Goal: Communication & Community: Share content

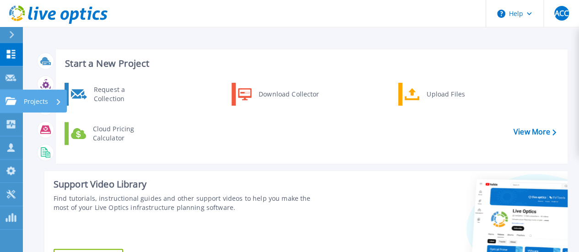
click at [15, 100] on icon at bounding box center [10, 101] width 11 height 8
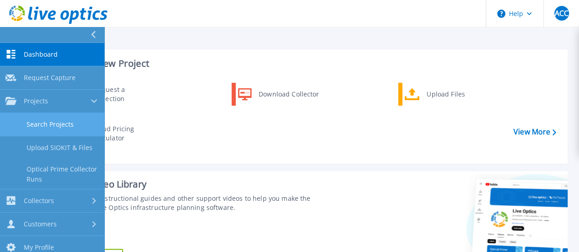
click at [32, 124] on link "Search Projects" at bounding box center [52, 124] width 104 height 23
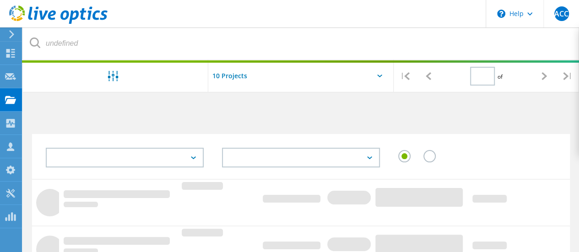
type input "1"
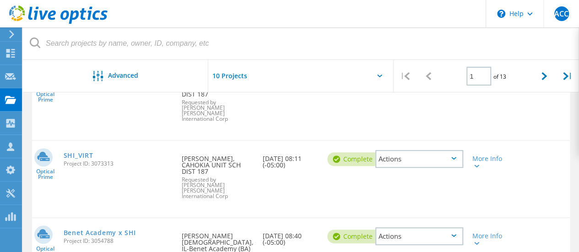
scroll to position [92, 0]
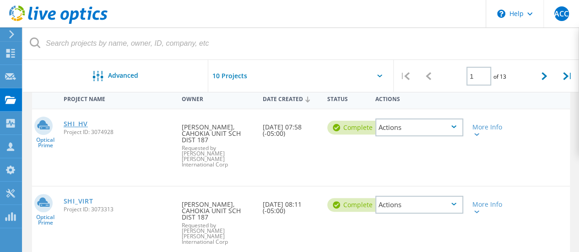
click at [77, 125] on link "SHI_HV" at bounding box center [76, 124] width 24 height 6
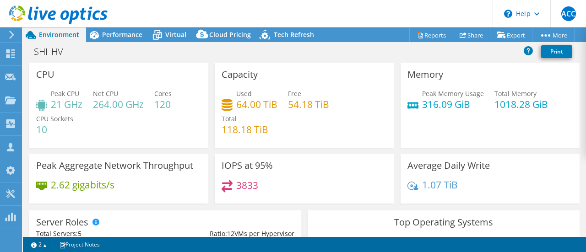
scroll to position [137, 0]
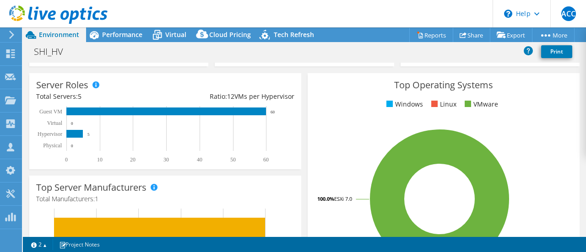
select select "USD"
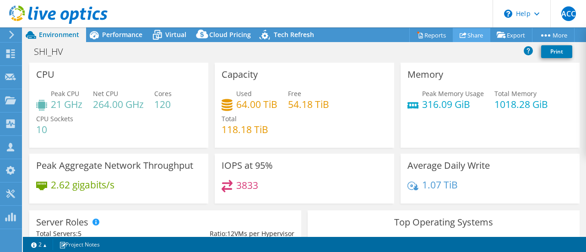
click at [470, 33] on link "Share" at bounding box center [472, 35] width 38 height 14
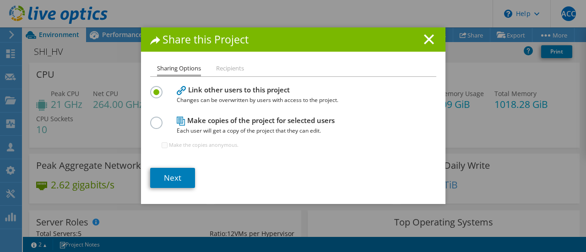
click at [154, 119] on label at bounding box center [158, 118] width 16 height 2
click at [0, 0] on input "radio" at bounding box center [0, 0] width 0 height 0
click at [171, 180] on link "Next" at bounding box center [172, 178] width 45 height 20
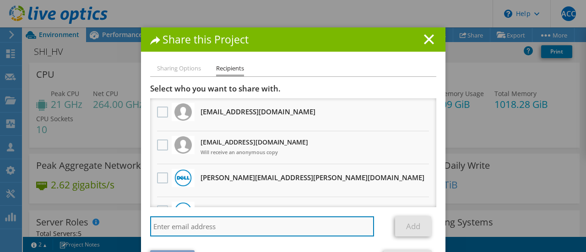
click at [218, 221] on input "search" at bounding box center [262, 227] width 224 height 20
paste input "[EMAIL_ADDRESS][DOMAIN_NAME]"
type input "[EMAIL_ADDRESS][DOMAIN_NAME]"
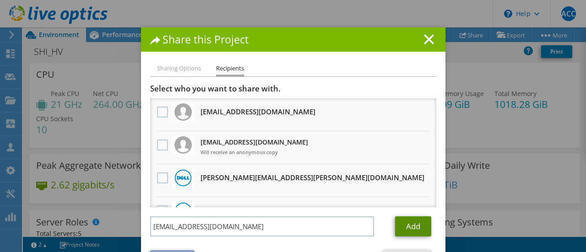
click at [404, 227] on link "Add" at bounding box center [413, 227] width 36 height 20
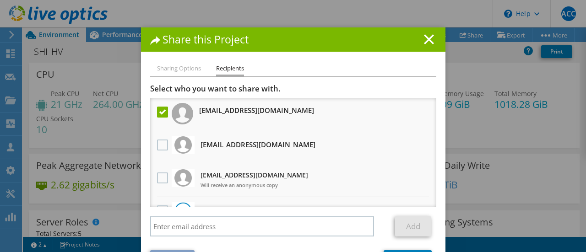
scroll to position [34, 0]
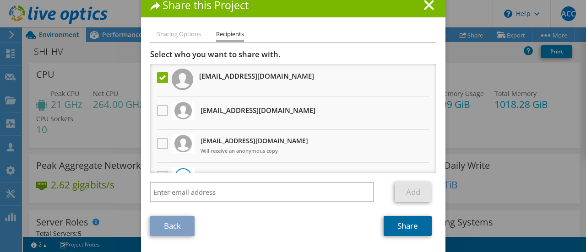
click at [386, 230] on link "Share" at bounding box center [408, 226] width 48 height 20
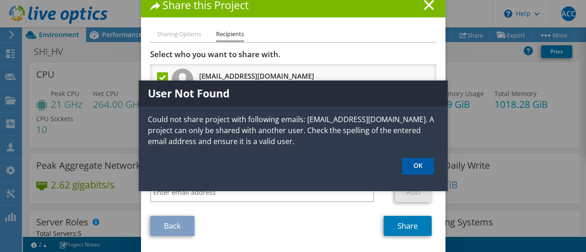
click at [415, 168] on link "OK" at bounding box center [418, 166] width 32 height 17
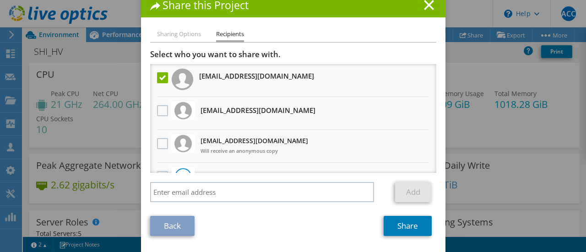
click at [424, 5] on icon at bounding box center [429, 5] width 10 height 10
